Goal: Transaction & Acquisition: Download file/media

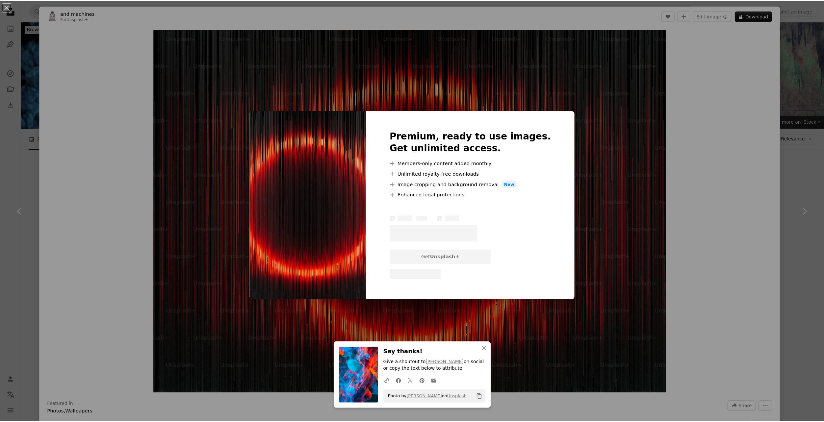
scroll to position [658, 0]
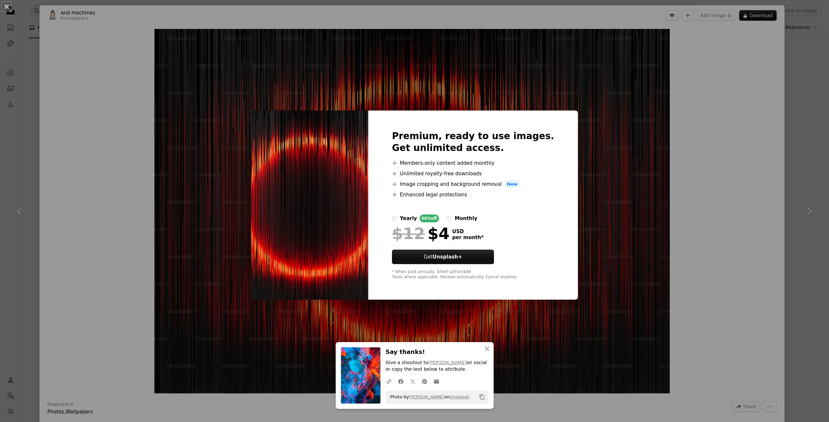
click at [791, 97] on div "An X shape An X shape Close Say thanks! Give a shoutout to [PERSON_NAME] on soc…" at bounding box center [414, 211] width 829 height 422
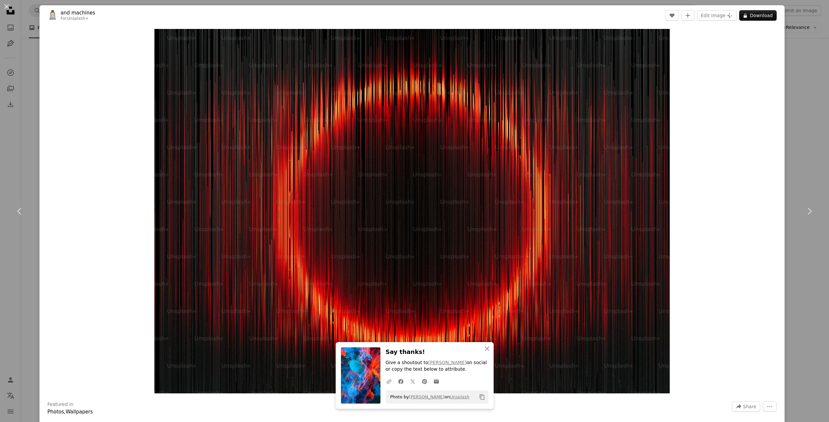
click at [4, 3] on button "An X shape" at bounding box center [7, 7] width 8 height 8
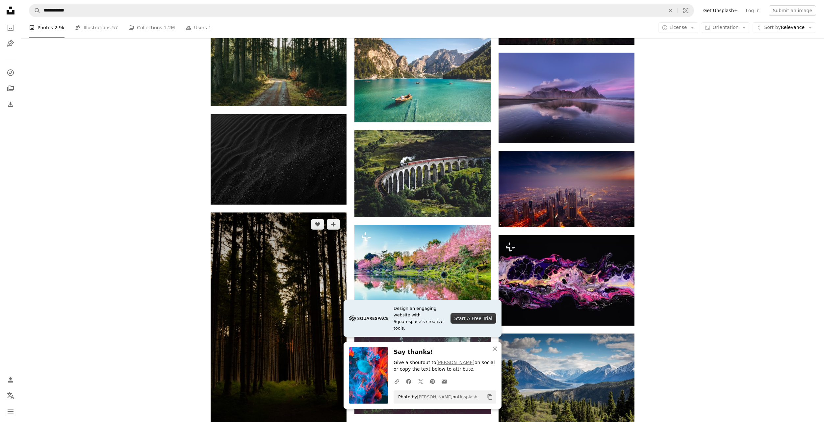
scroll to position [987, 0]
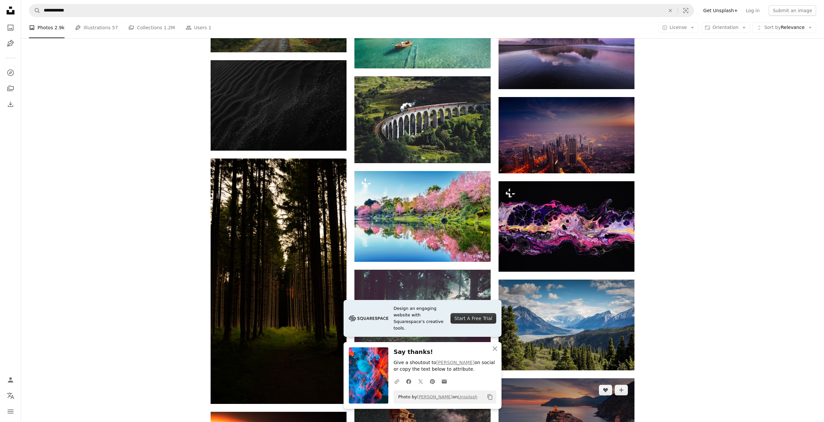
click at [590, 379] on img at bounding box center [567, 424] width 136 height 91
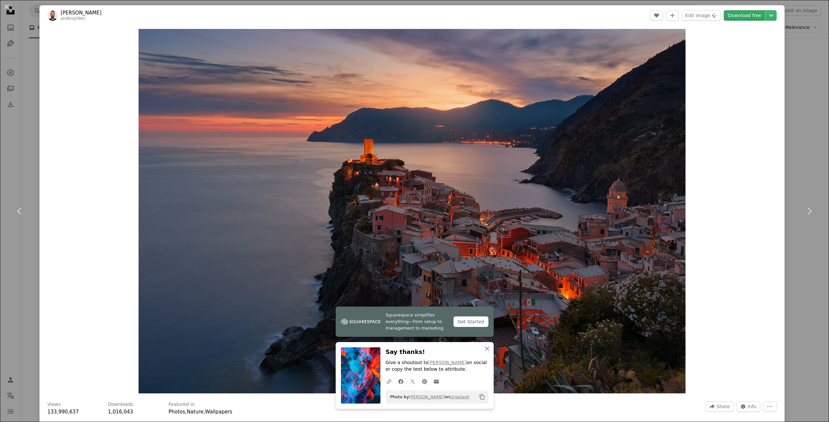
click at [750, 15] on link "Download free" at bounding box center [744, 15] width 41 height 11
click at [18, 69] on div "An X shape Chevron left Chevron right Squarespace simplifies everything—from se…" at bounding box center [414, 211] width 829 height 422
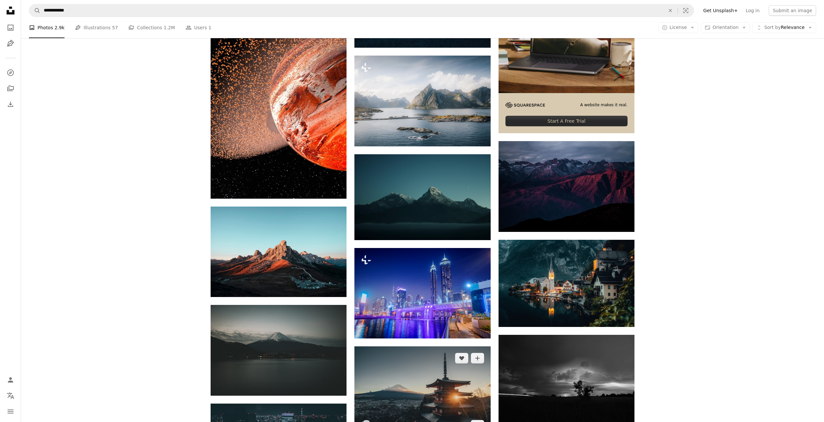
scroll to position [211, 0]
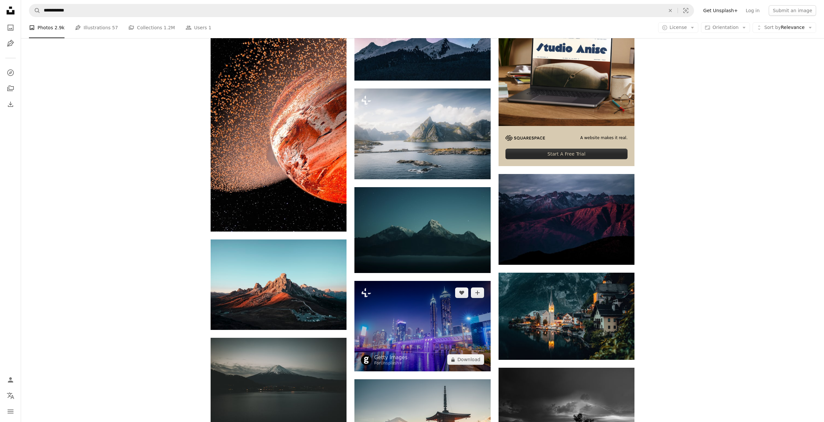
click at [424, 281] on img at bounding box center [422, 326] width 136 height 91
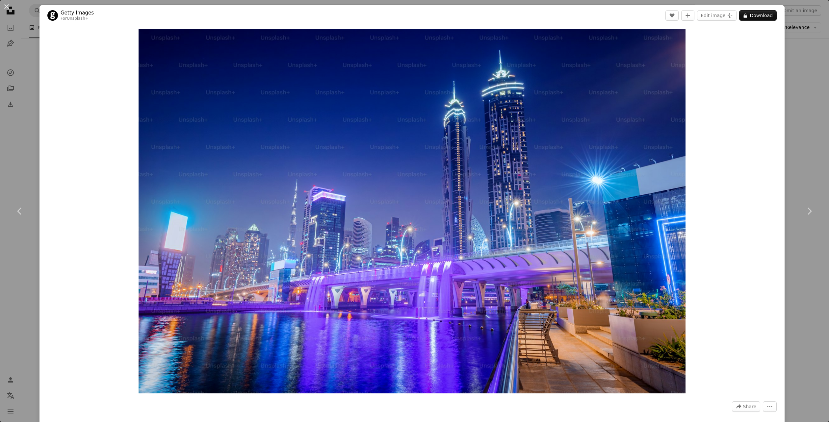
click at [810, 114] on div "An X shape Chevron left Chevron right Getty Images For Unsplash+ A heart A plus…" at bounding box center [414, 211] width 829 height 422
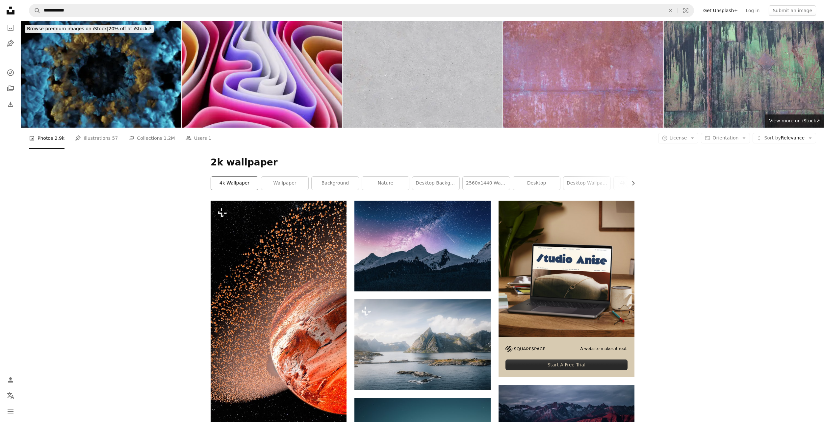
click at [242, 177] on link "4k wallpaper" at bounding box center [234, 183] width 47 height 13
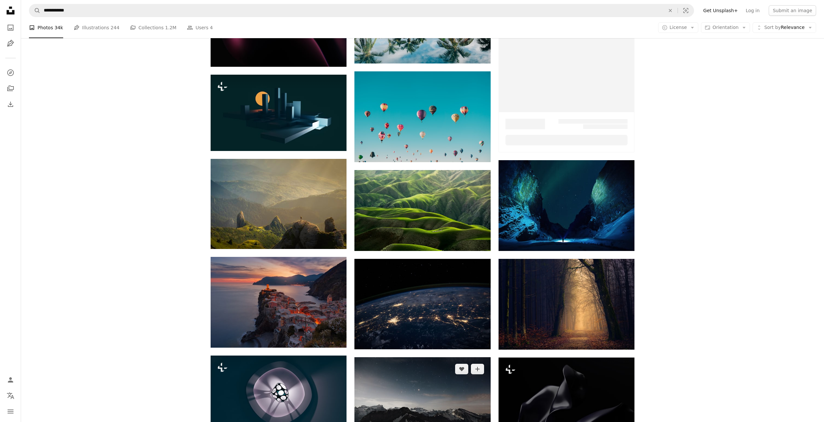
scroll to position [230, 0]
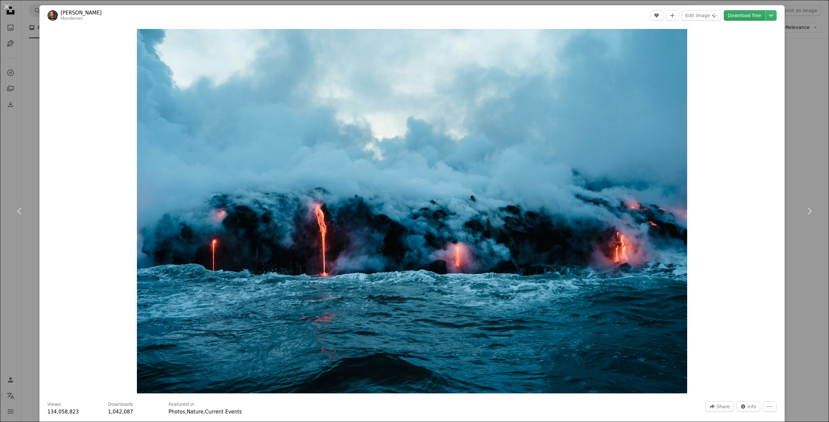
click at [750, 17] on link "Download free" at bounding box center [744, 15] width 41 height 11
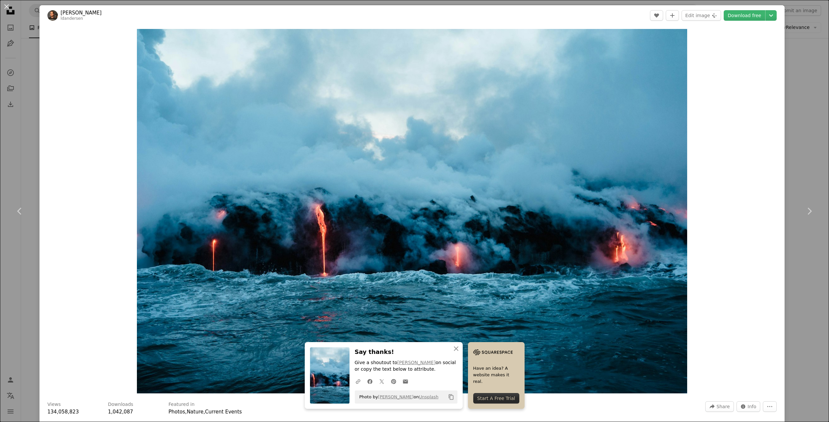
click at [812, 68] on div "An X shape Chevron left Chevron right An X shape Close Say thanks! Give a shout…" at bounding box center [414, 211] width 829 height 422
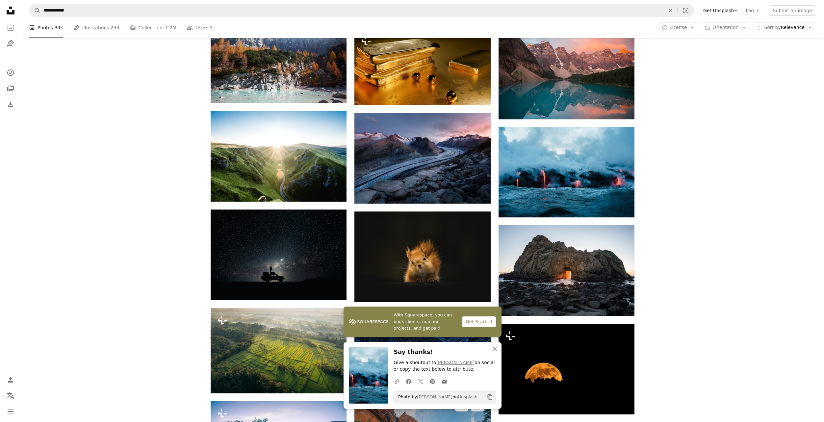
scroll to position [724, 0]
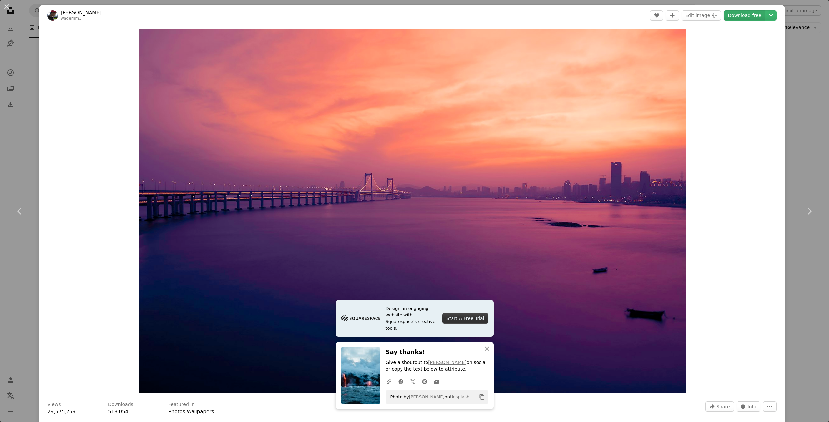
click at [755, 15] on link "Download free" at bounding box center [744, 15] width 41 height 11
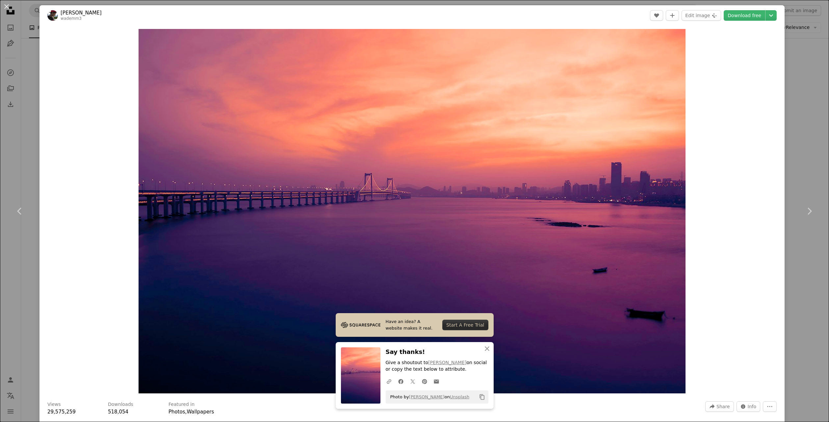
drag, startPoint x: 798, startPoint y: 164, endPoint x: 794, endPoint y: 165, distance: 3.7
click at [797, 165] on div "An X shape Chevron left Chevron right Have an idea? A website makes it real. St…" at bounding box center [414, 211] width 829 height 422
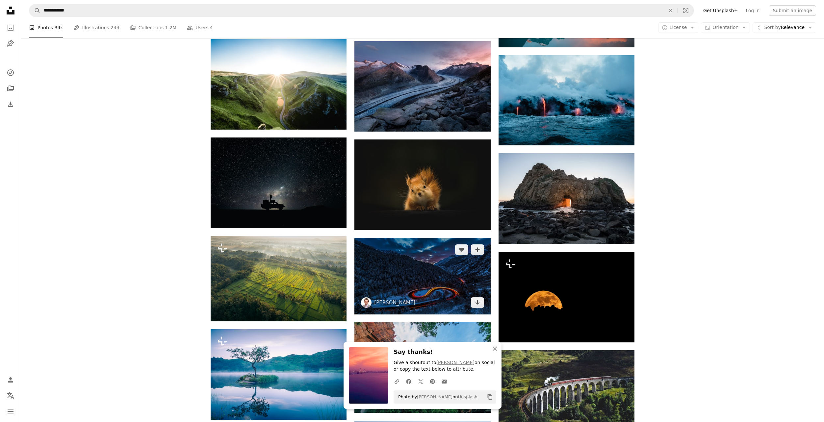
click at [425, 238] on img at bounding box center [422, 276] width 136 height 76
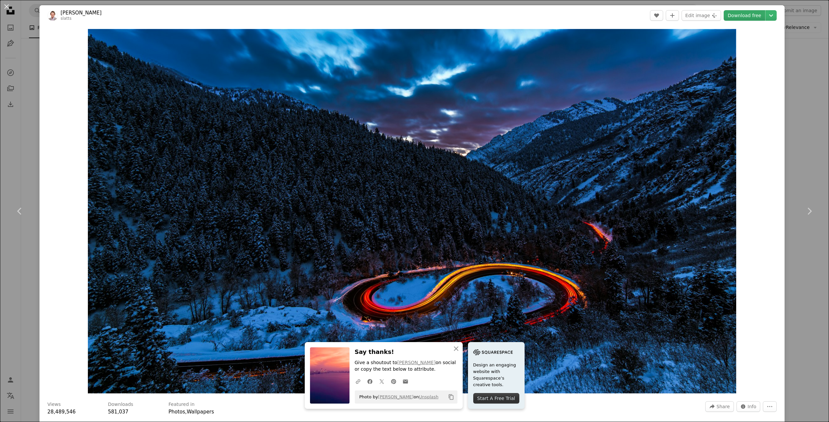
click at [746, 16] on link "Download free" at bounding box center [744, 15] width 41 height 11
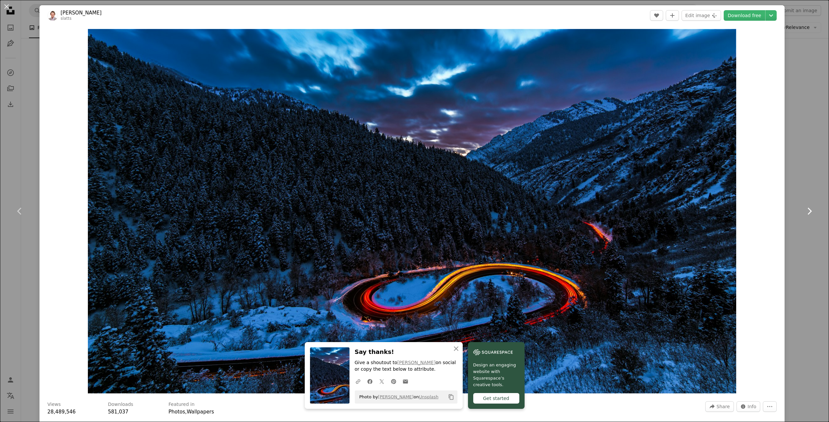
click at [794, 180] on link "Chevron right" at bounding box center [809, 211] width 39 height 63
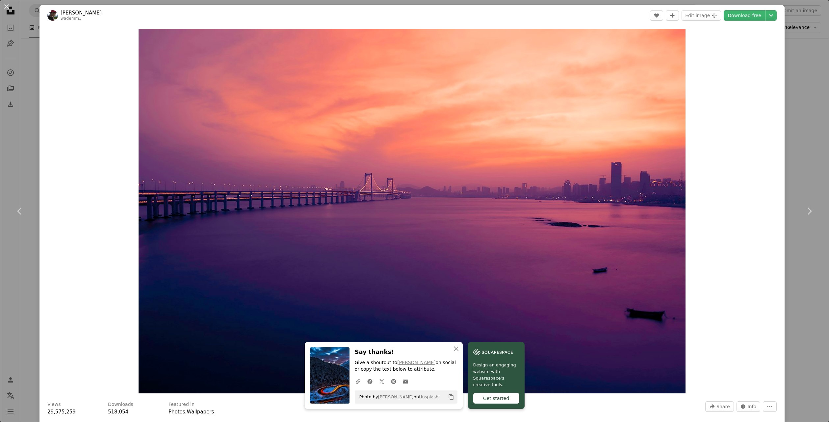
click at [23, 154] on div "An X shape Chevron left Chevron right An X shape Close Say thanks! Give a shout…" at bounding box center [414, 211] width 829 height 422
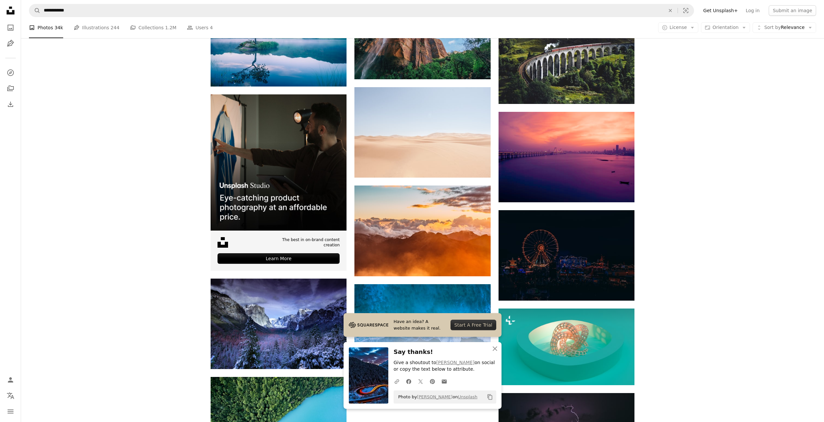
scroll to position [1053, 0]
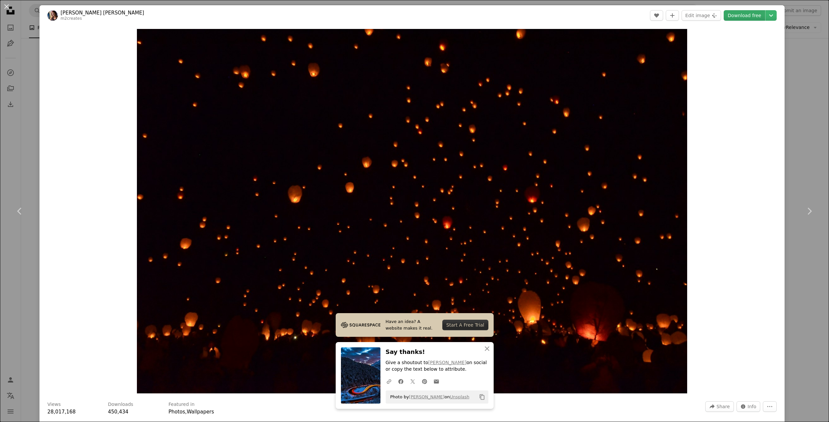
drag, startPoint x: 745, startPoint y: 17, endPoint x: 741, endPoint y: 20, distance: 5.4
click at [745, 17] on link "Download free" at bounding box center [744, 15] width 41 height 11
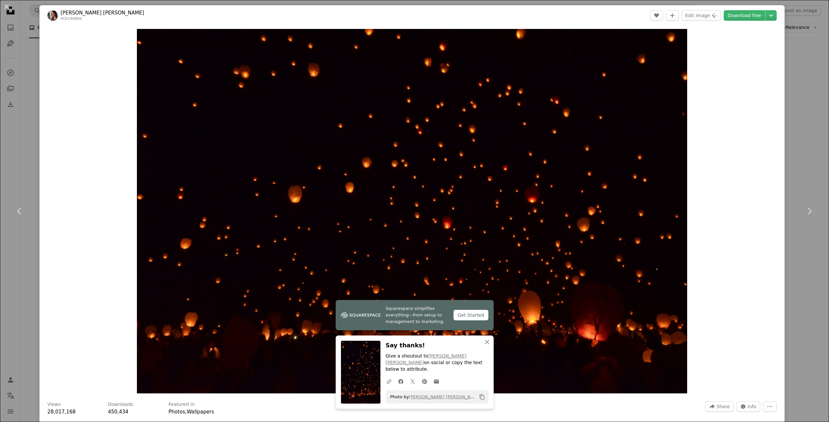
click at [808, 150] on div "An X shape Chevron left Chevron right Squarespace simplifies everything—from se…" at bounding box center [414, 211] width 829 height 422
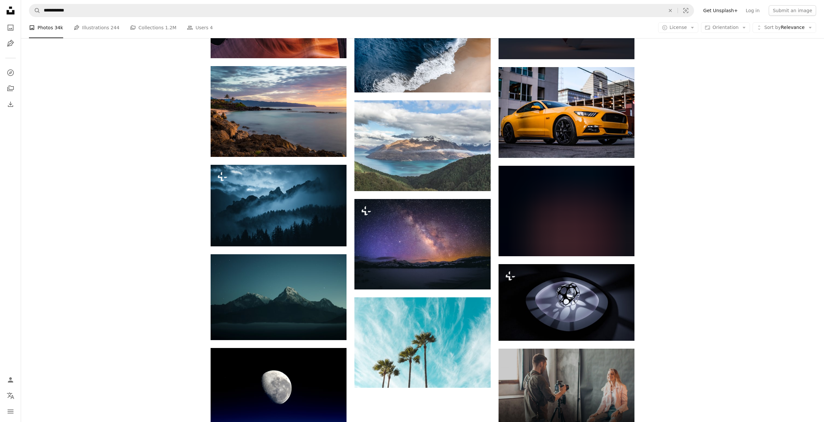
scroll to position [1766, 0]
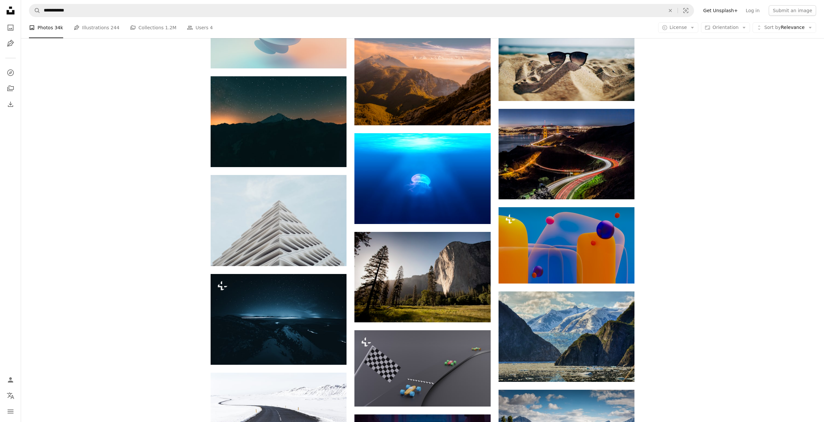
scroll to position [2918, 0]
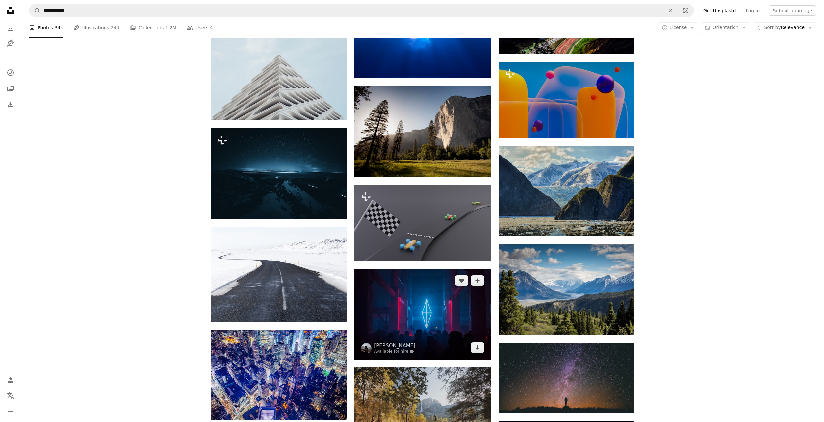
click at [430, 269] on img at bounding box center [422, 314] width 136 height 91
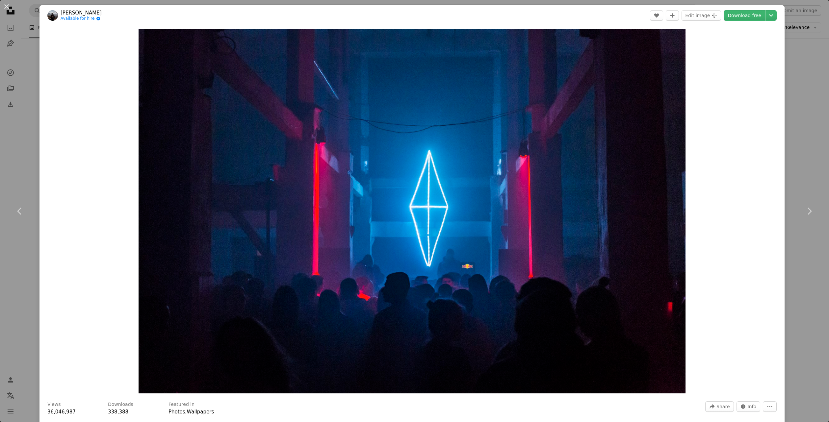
click at [799, 146] on div "An X shape Chevron left Chevron right [PERSON_NAME] Available for hire A checkm…" at bounding box center [414, 211] width 829 height 422
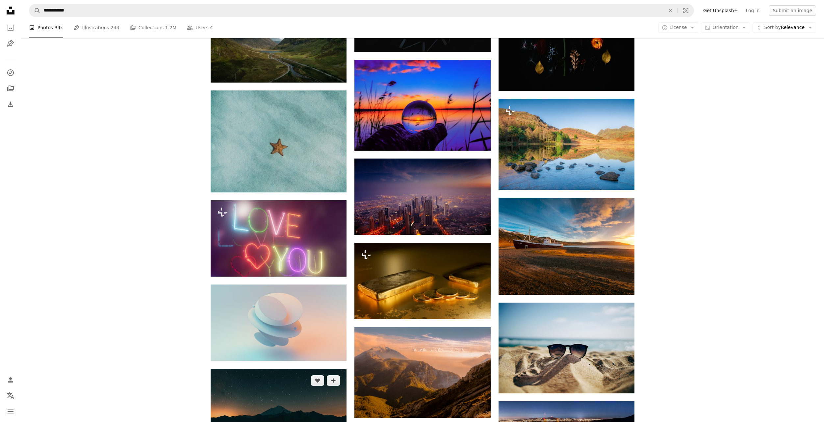
scroll to position [2358, 0]
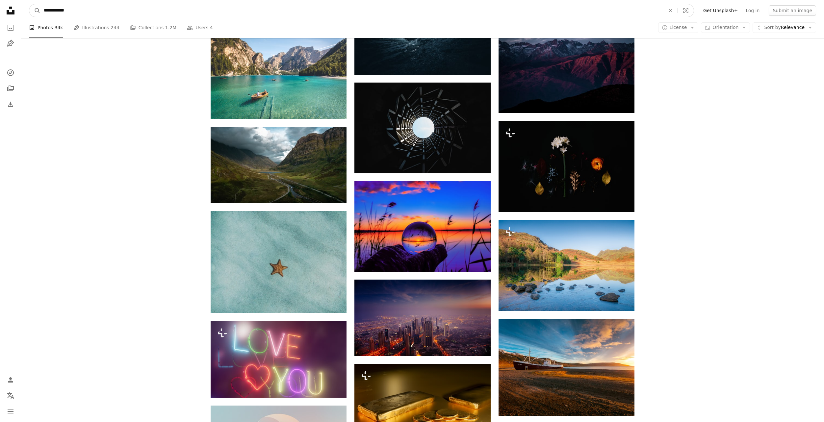
click at [123, 10] on input "**********" at bounding box center [351, 10] width 623 height 13
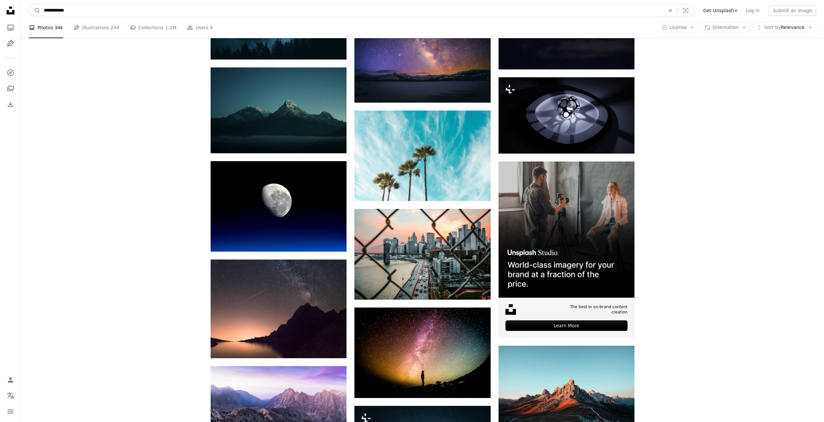
scroll to position [1897, 0]
